Goal: Check status

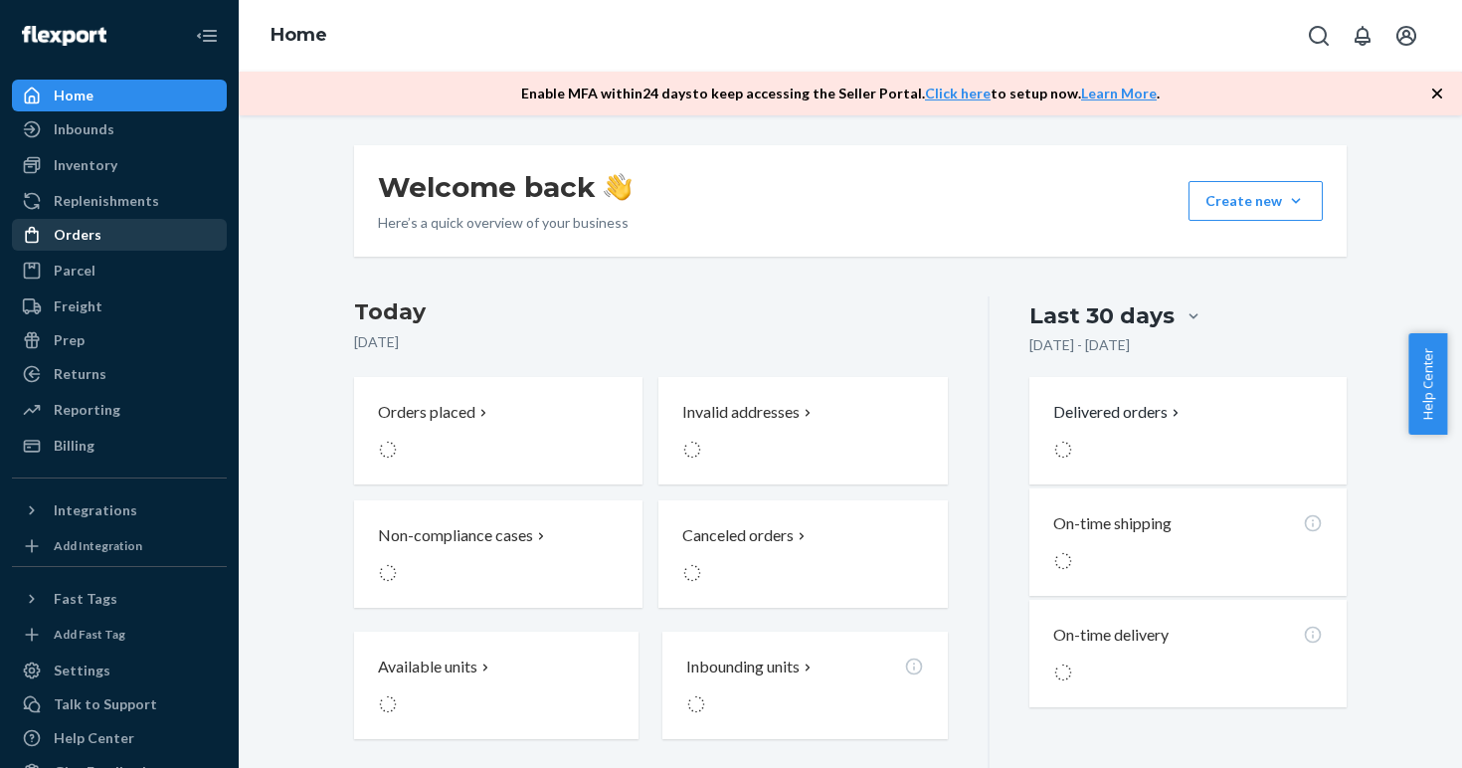
click at [117, 234] on div "Orders" at bounding box center [119, 235] width 211 height 28
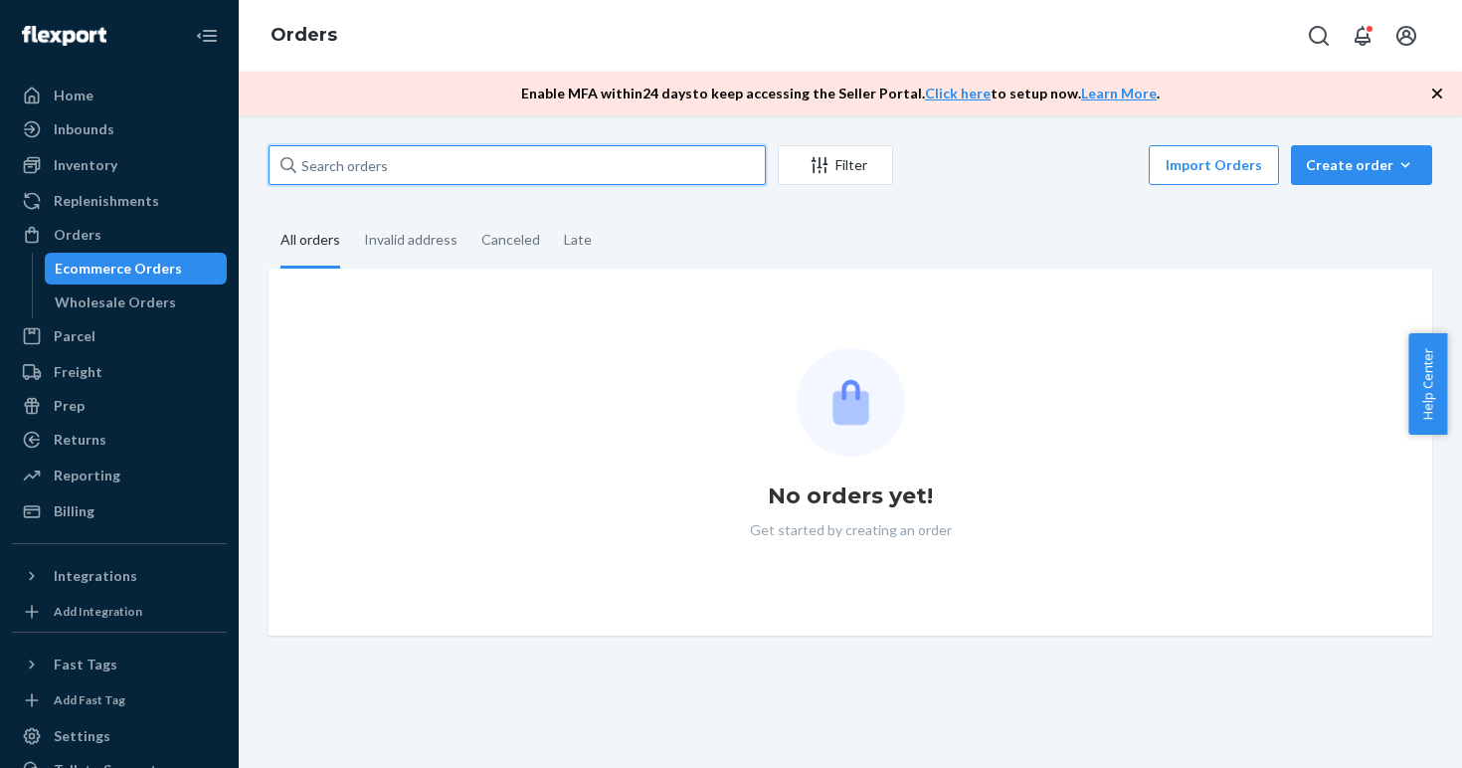
click at [368, 162] on input "text" at bounding box center [517, 165] width 497 height 40
paste input "496761"
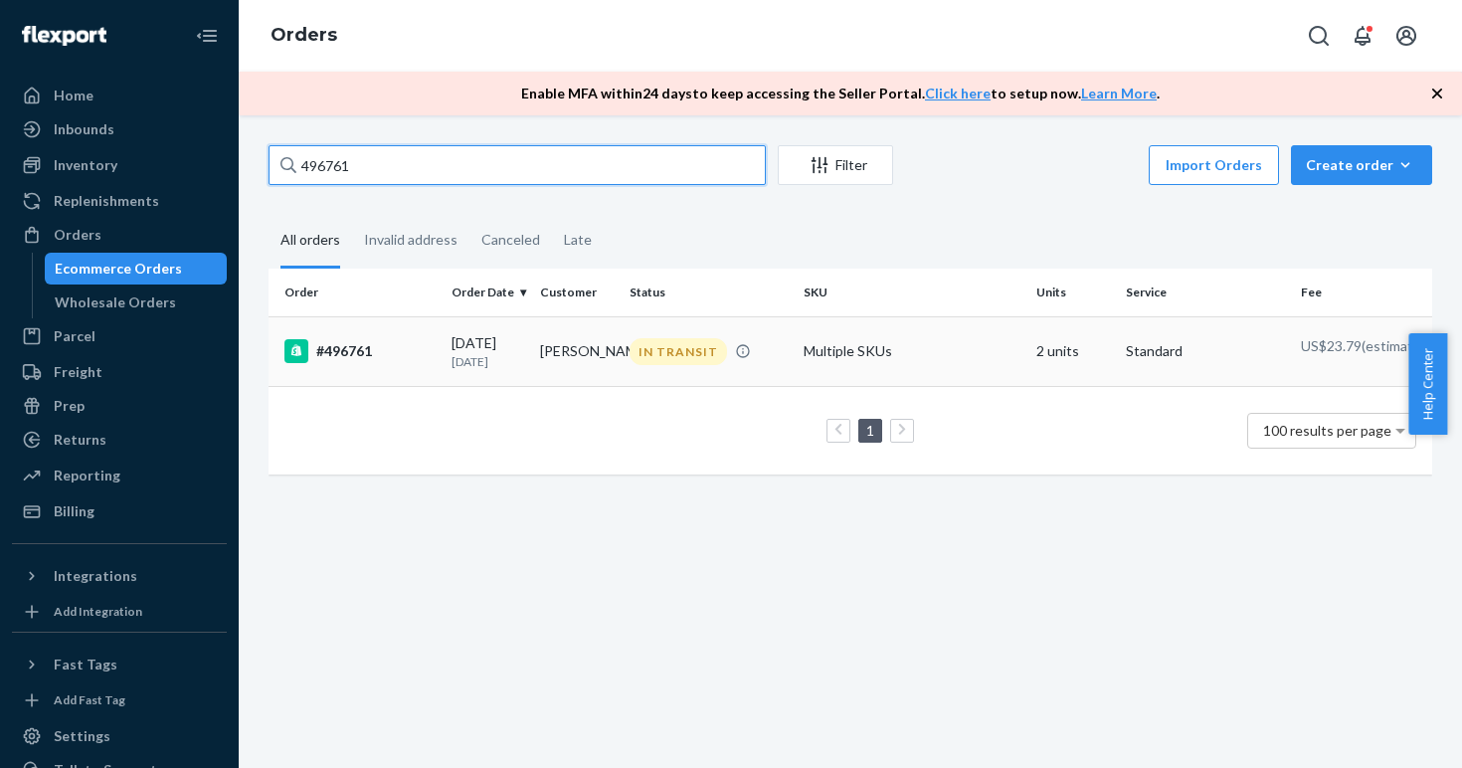
type input "496761"
click at [338, 352] on div "#496761" at bounding box center [360, 351] width 151 height 24
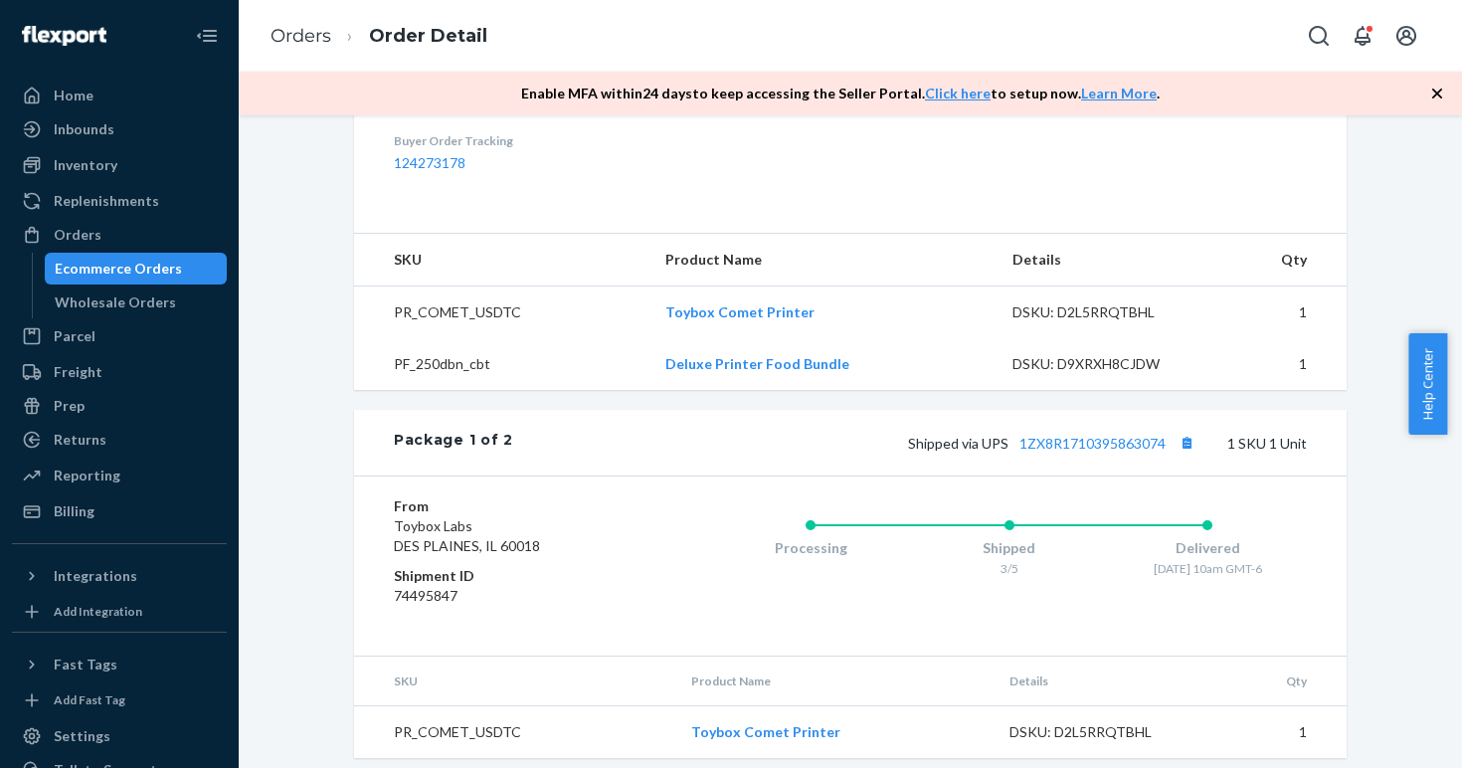
scroll to position [784, 0]
